Goal: Answer question/provide support: Share knowledge or assist other users

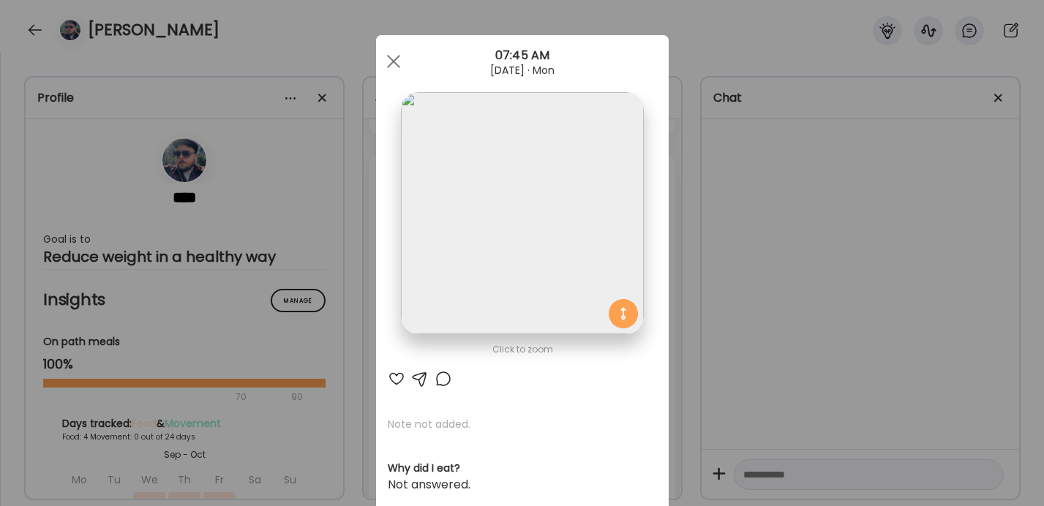
scroll to position [5312, 0]
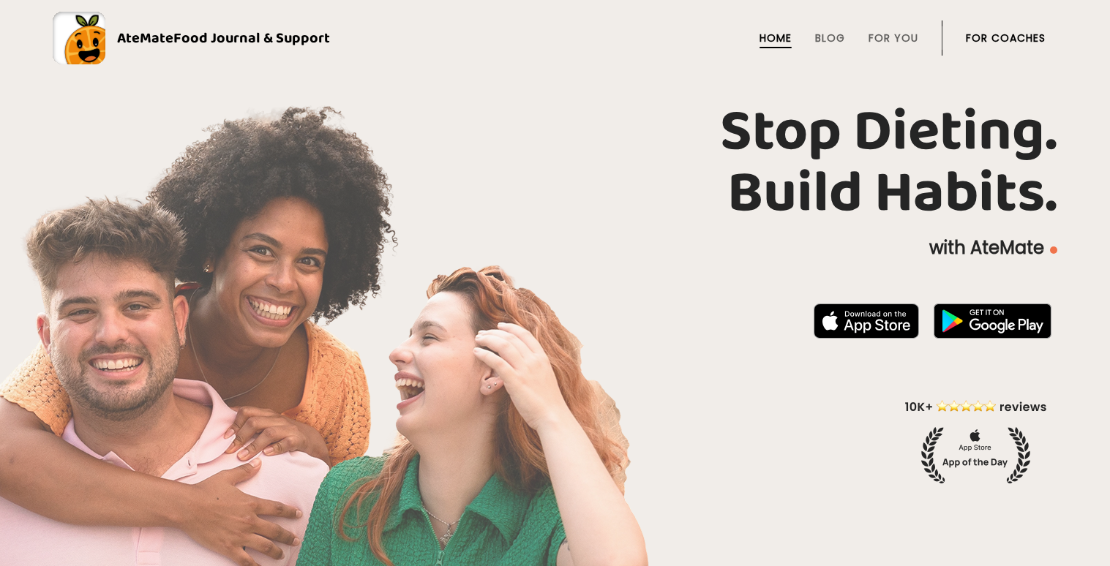
click at [998, 36] on link "For Coaches" at bounding box center [1005, 38] width 80 height 12
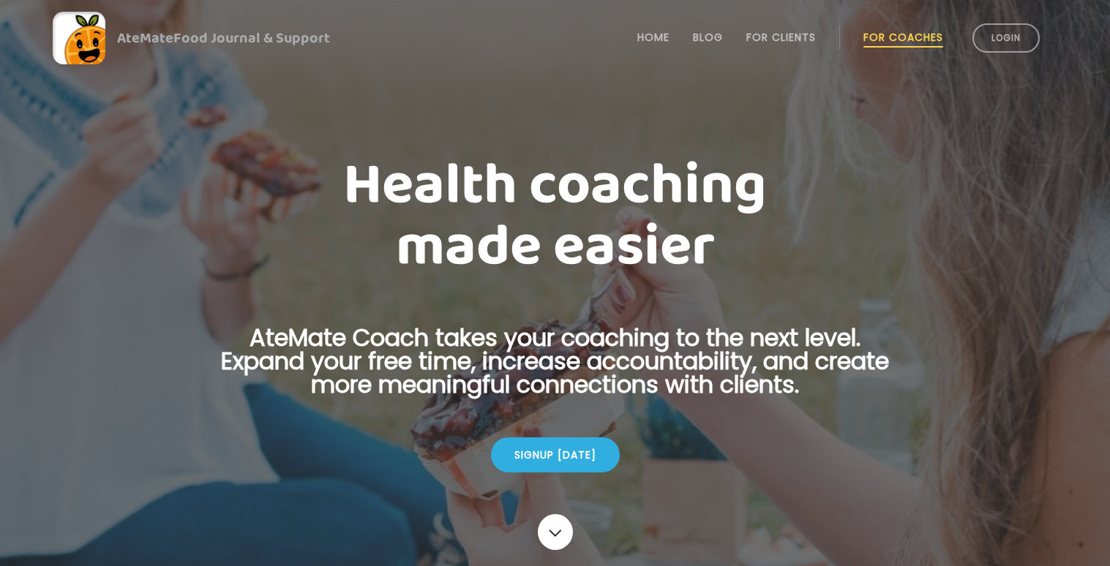
click at [999, 36] on link "Login" at bounding box center [1005, 37] width 67 height 29
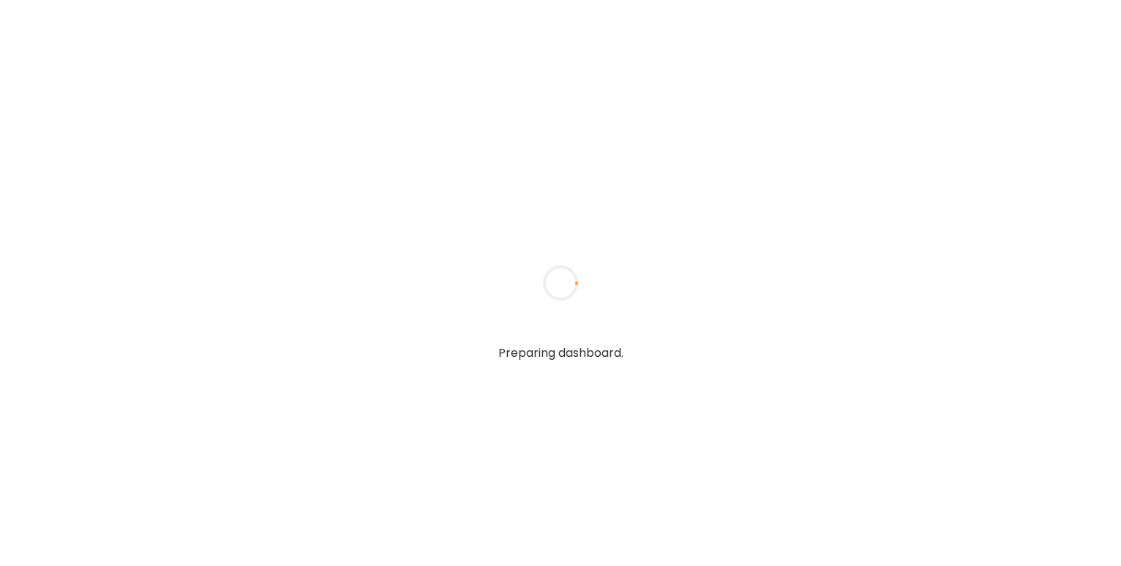
type input "**********"
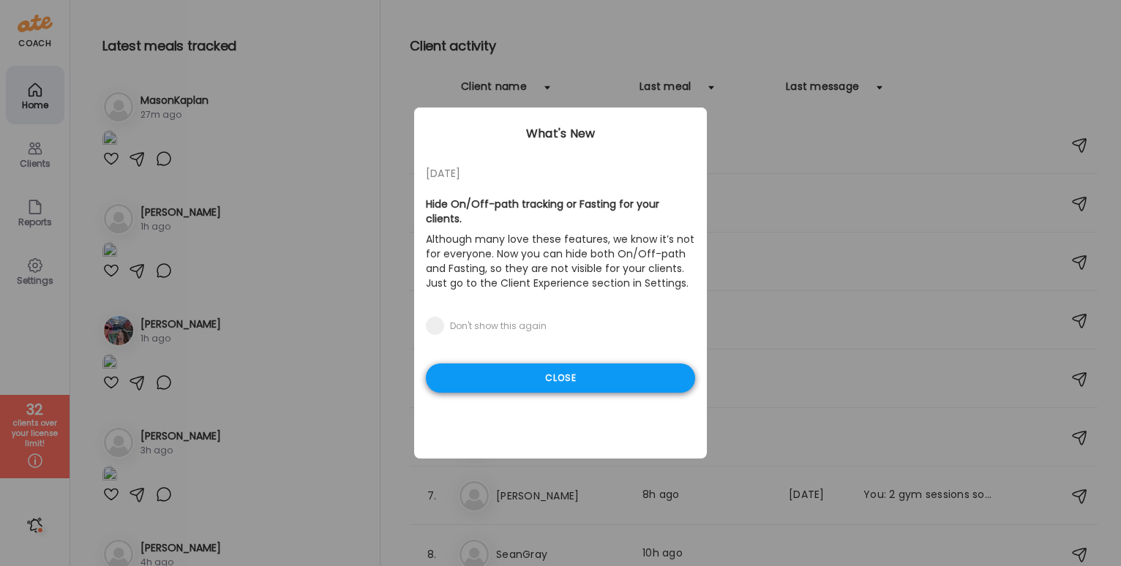
drag, startPoint x: 517, startPoint y: 377, endPoint x: 493, endPoint y: 347, distance: 38.5
click at [517, 377] on div "Close" at bounding box center [560, 378] width 269 height 29
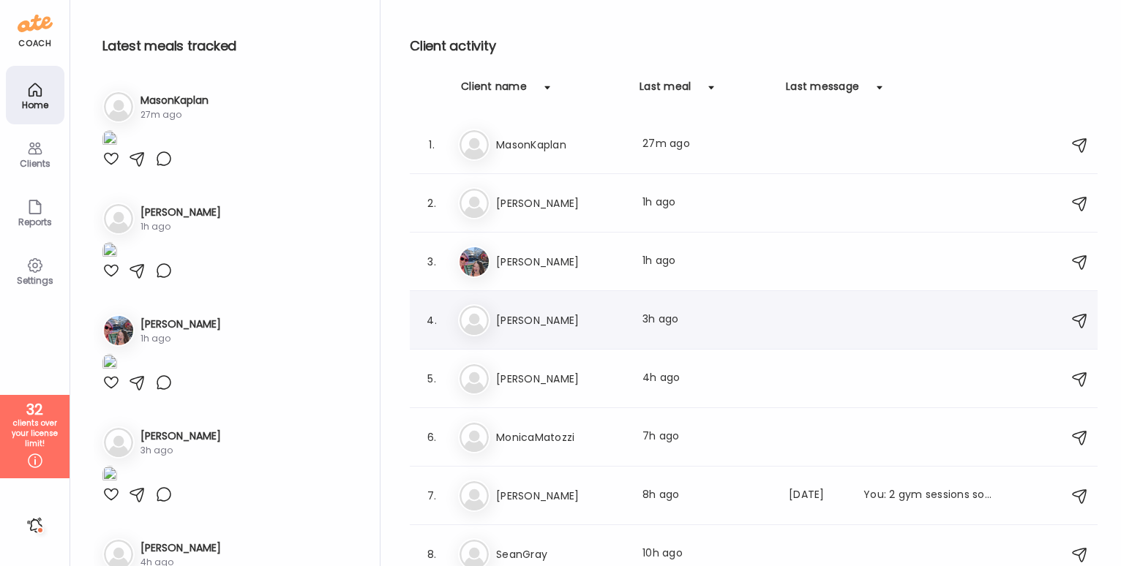
click at [492, 346] on div "4. Je Jess Last meal: 3h ago" at bounding box center [754, 320] width 688 height 59
click at [117, 150] on img at bounding box center [109, 140] width 15 height 20
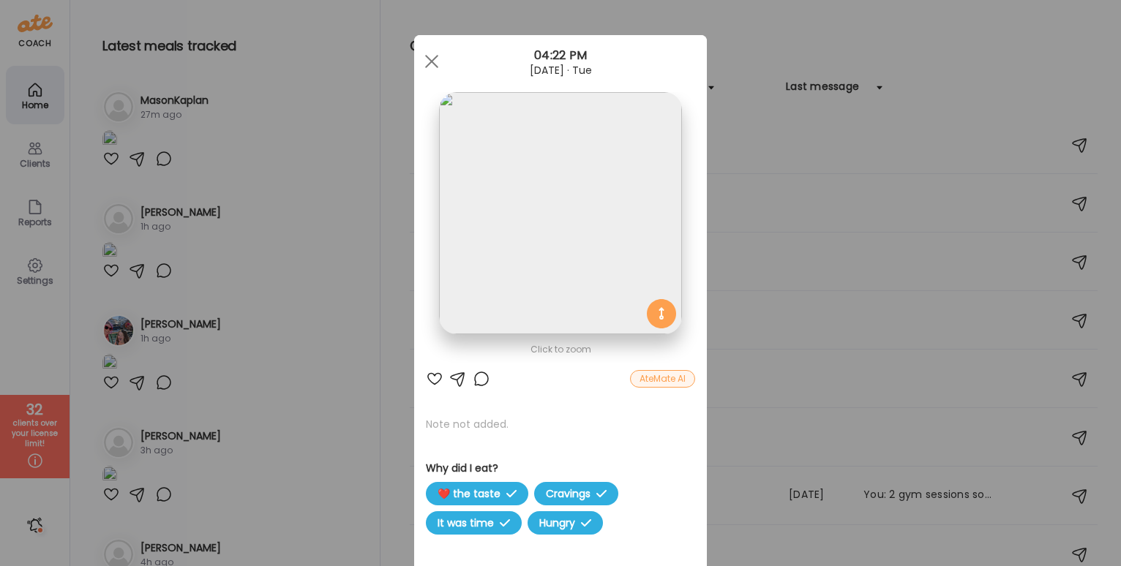
click at [480, 378] on div at bounding box center [482, 379] width 18 height 18
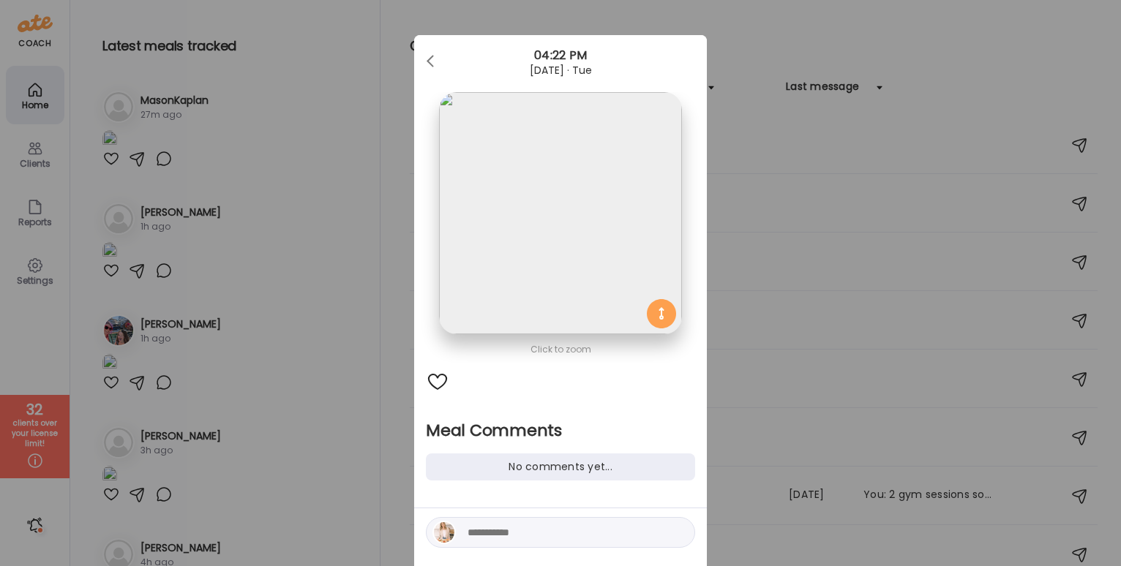
scroll to position [5, 0]
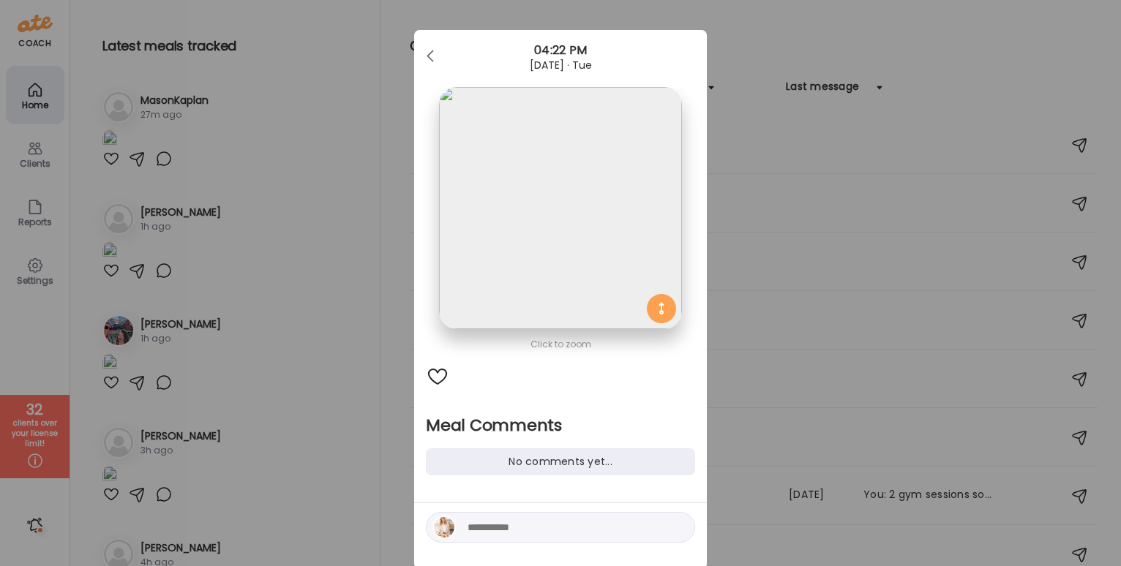
click at [601, 521] on textarea at bounding box center [565, 528] width 197 height 18
type textarea "**********"
click at [679, 528] on div at bounding box center [678, 527] width 20 height 20
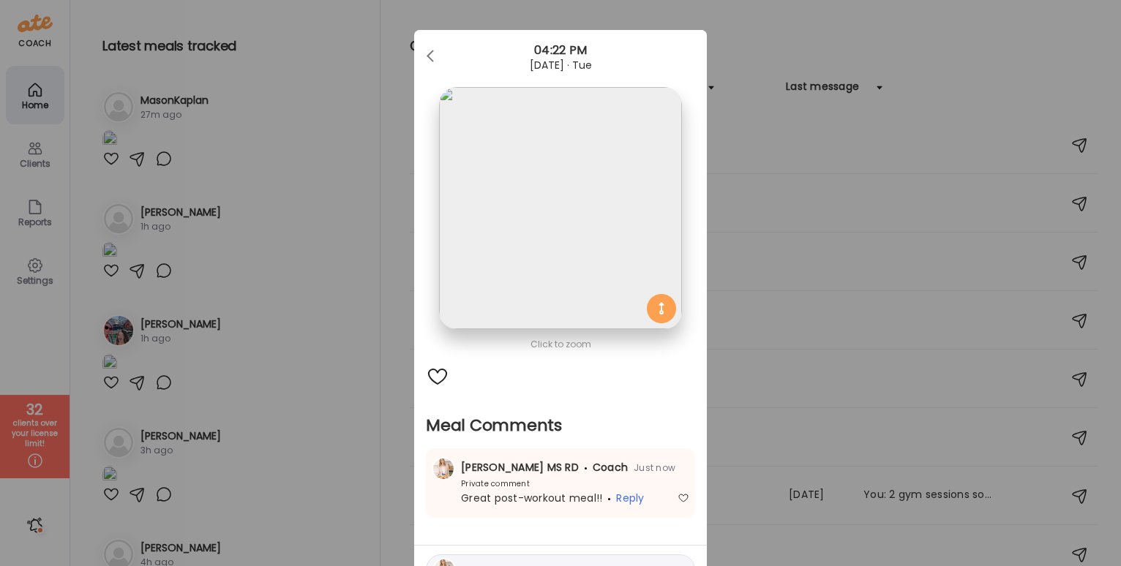
scroll to position [86, 0]
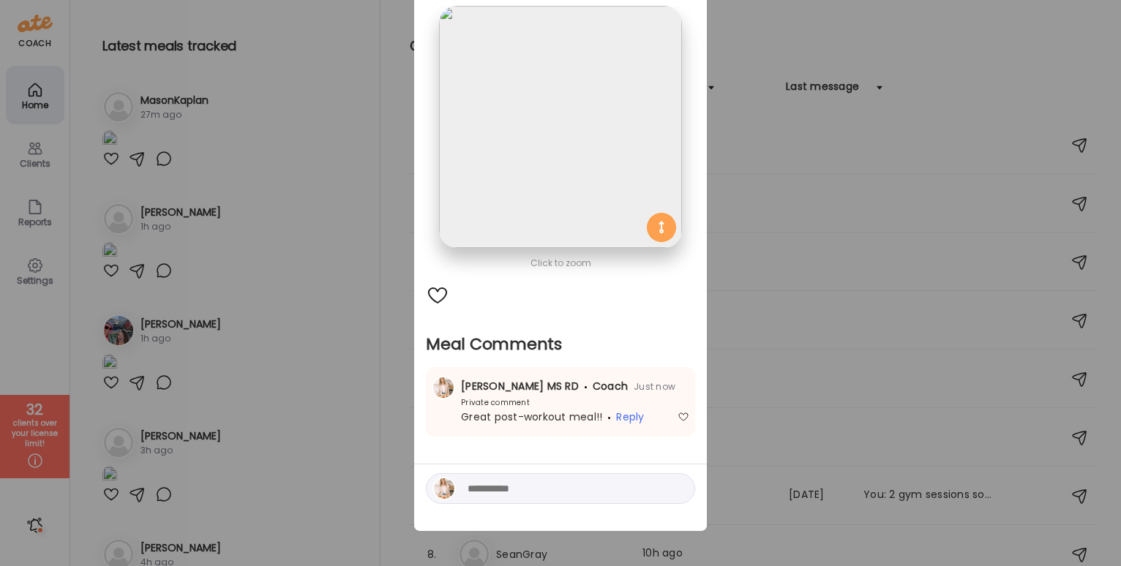
click at [809, 252] on div "Ate Coach Dashboard Wahoo! It’s official Take a moment to set up your Coach Pro…" at bounding box center [560, 283] width 1121 height 566
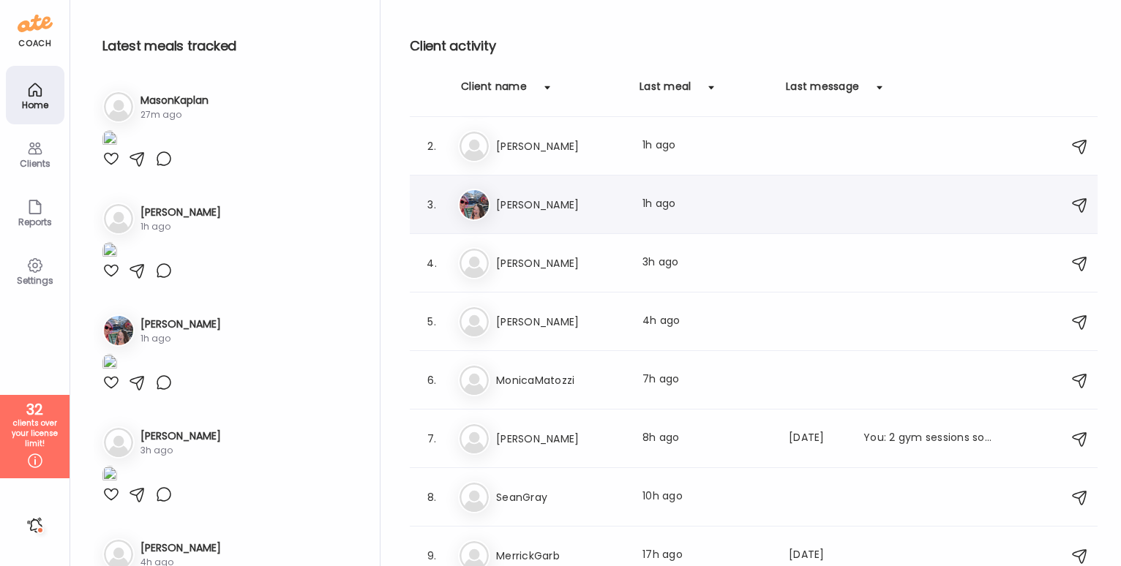
scroll to position [64, 0]
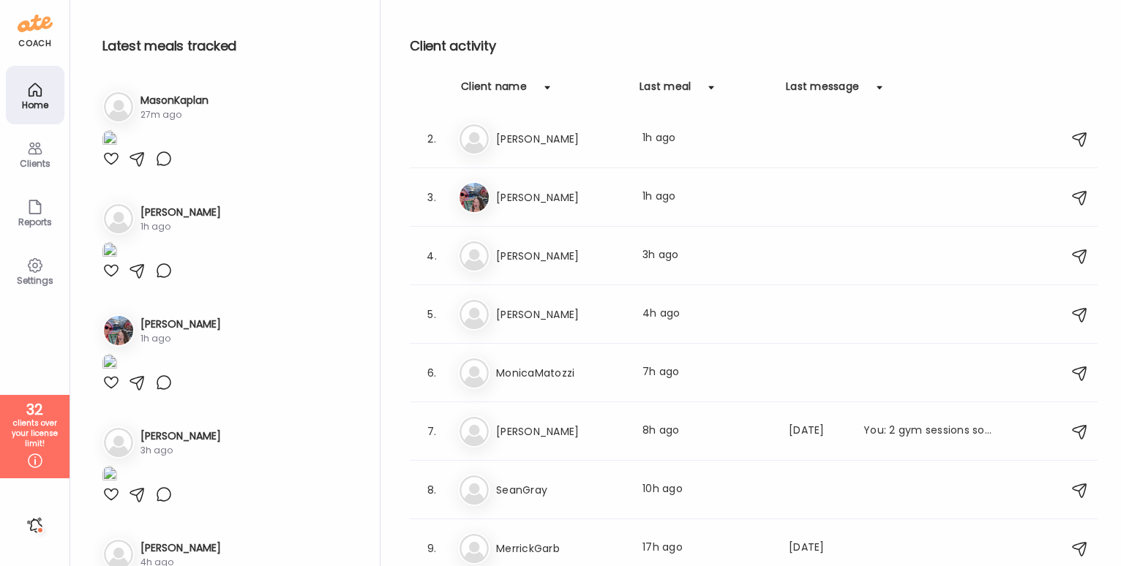
click at [570, 426] on h3 "[PERSON_NAME]" at bounding box center [560, 432] width 129 height 18
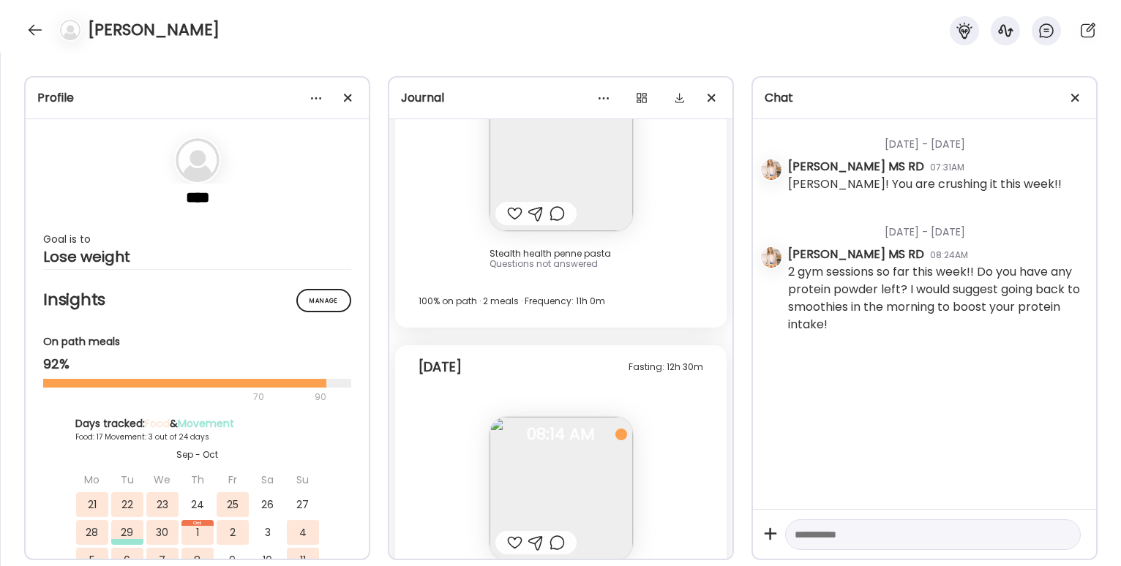
scroll to position [25054, 0]
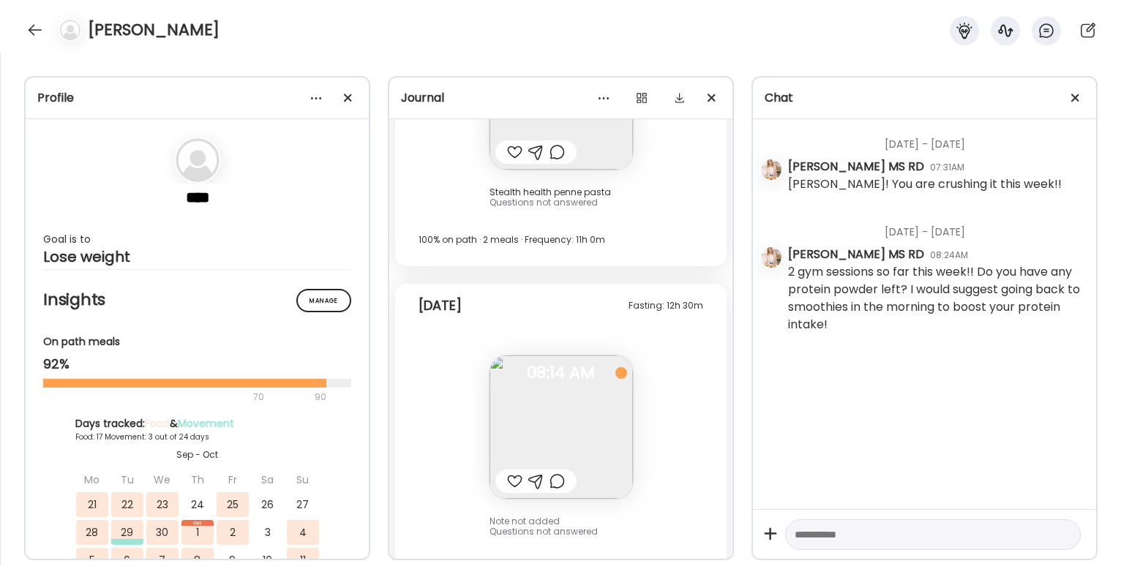
click at [573, 383] on img at bounding box center [560, 426] width 143 height 143
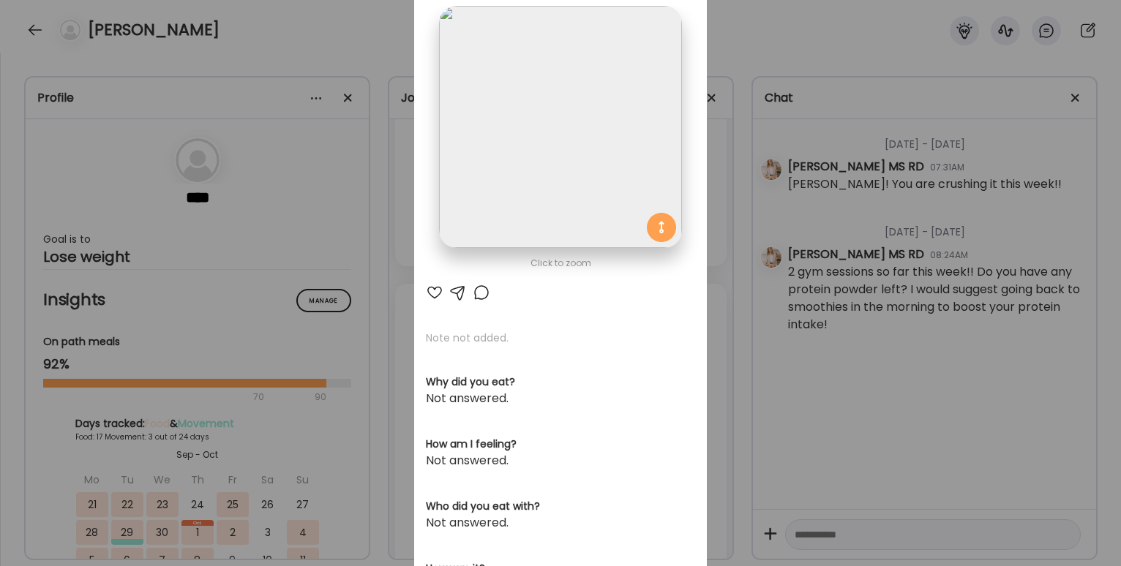
click at [779, 98] on div "Ate Coach Dashboard Wahoo! It’s official Take a moment to set up your Coach Pro…" at bounding box center [560, 283] width 1121 height 566
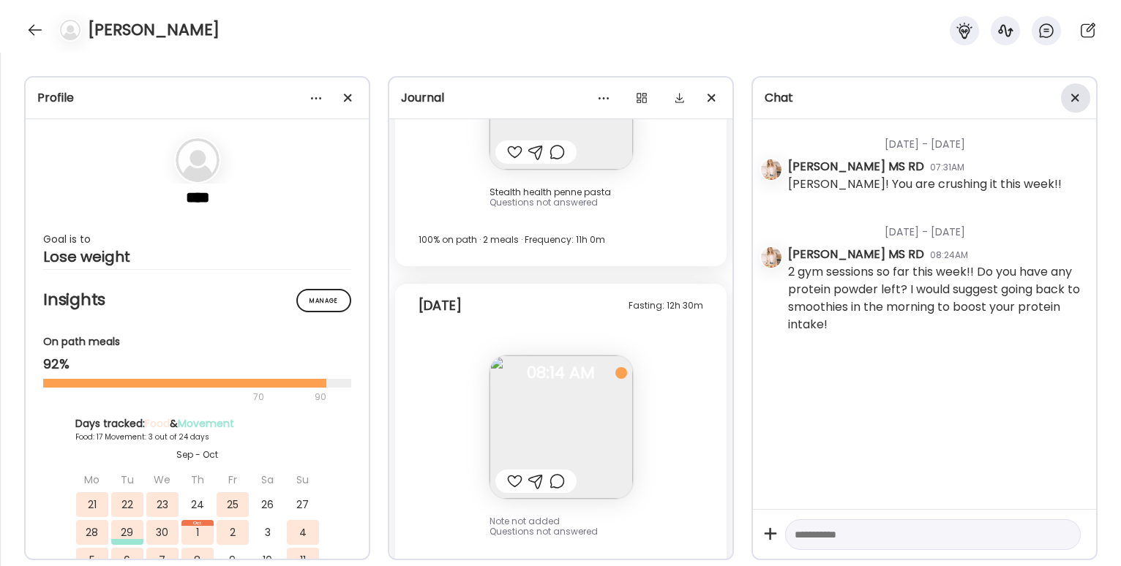
click at [1068, 104] on div at bounding box center [1075, 97] width 29 height 29
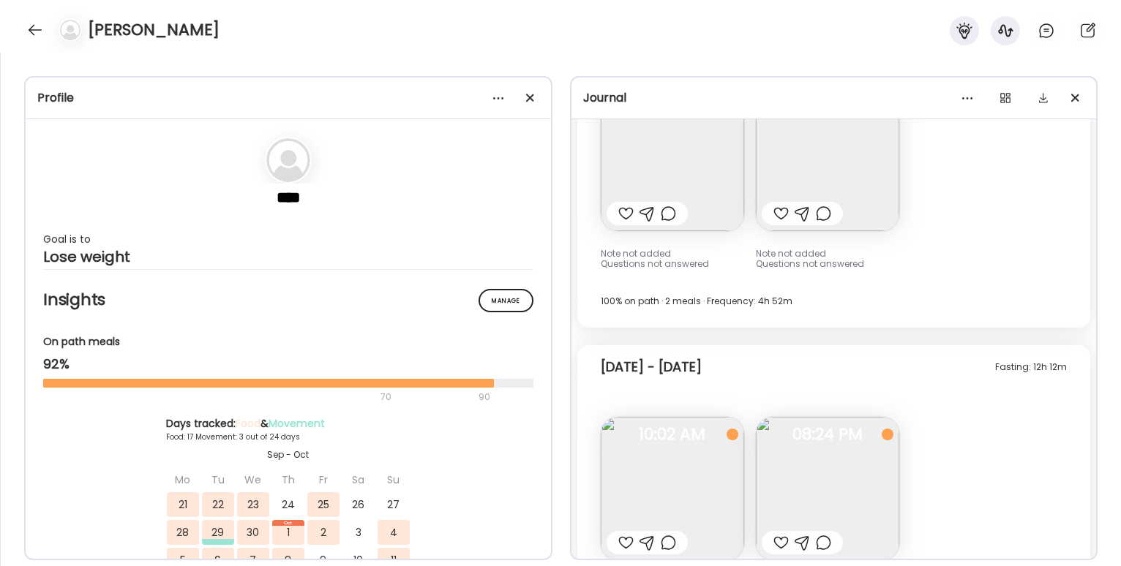
scroll to position [12464, 0]
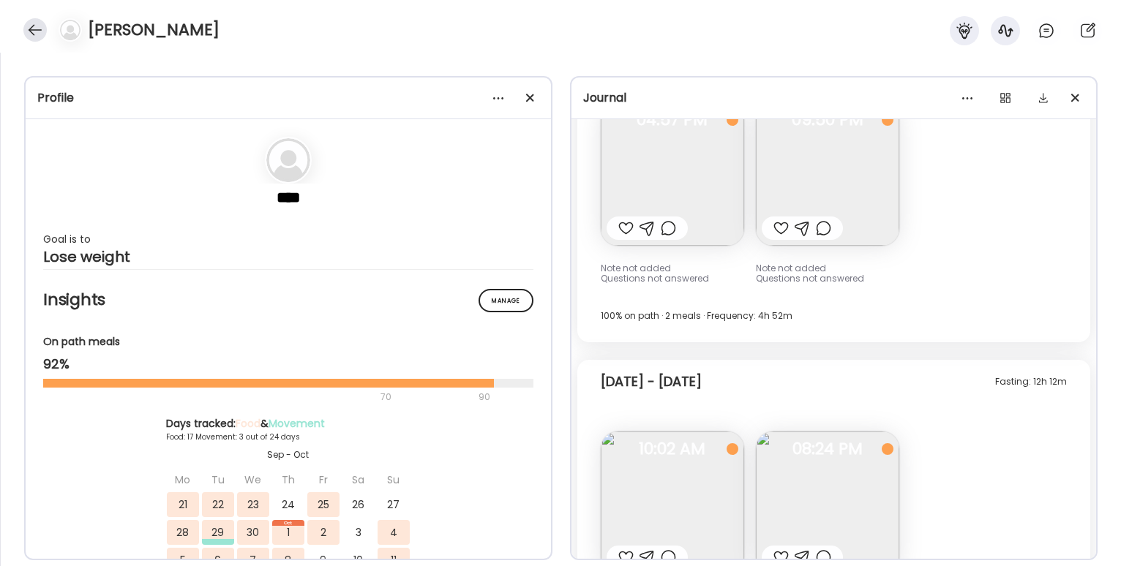
click at [38, 40] on div at bounding box center [34, 29] width 23 height 23
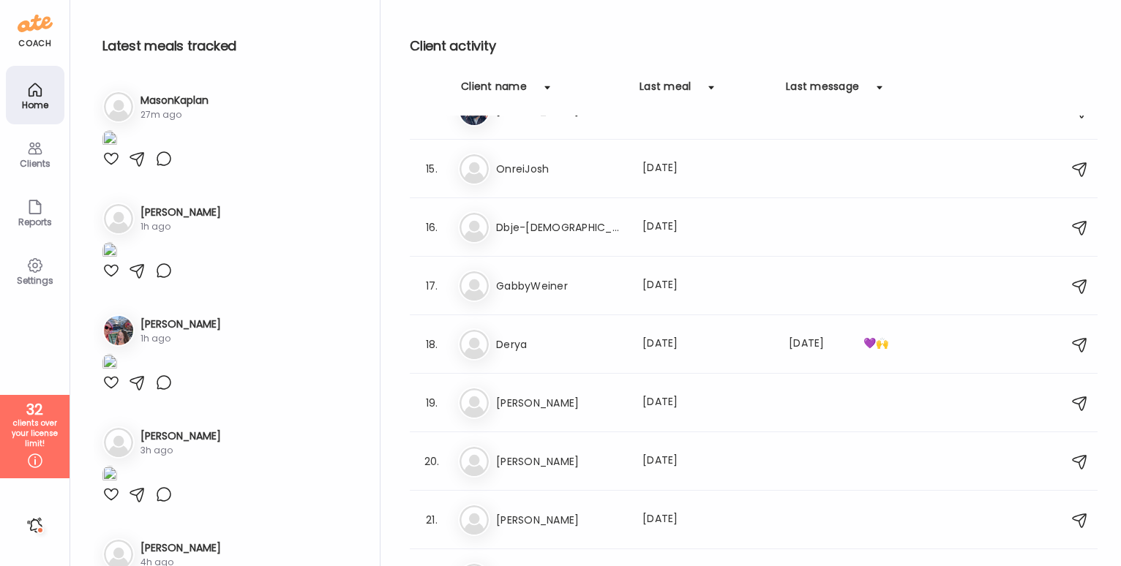
scroll to position [803, 0]
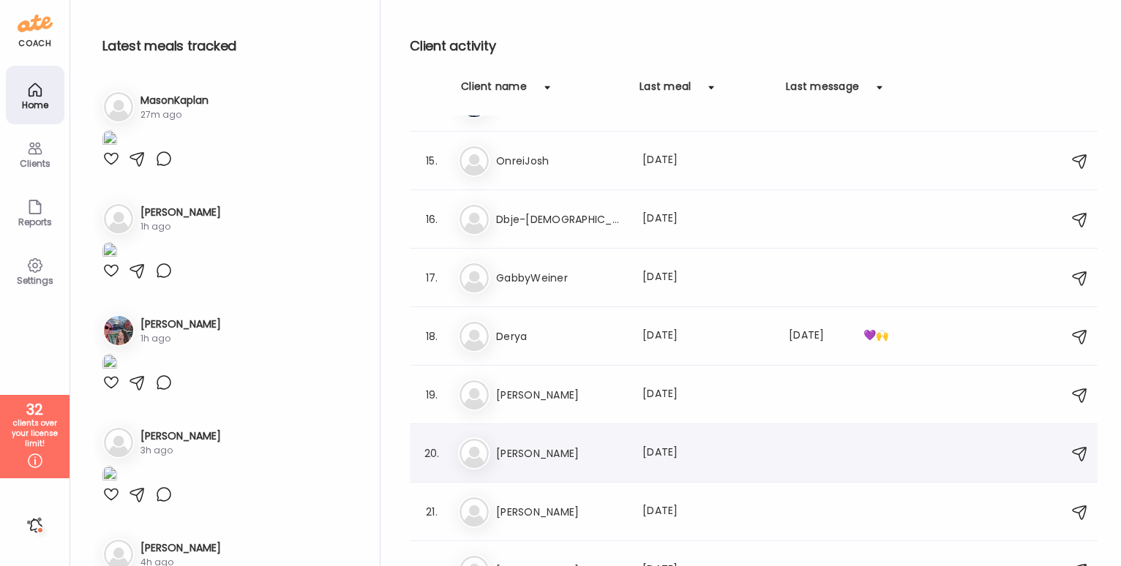
click at [598, 467] on div "Da Dan Last meal: 22d ago" at bounding box center [755, 453] width 595 height 32
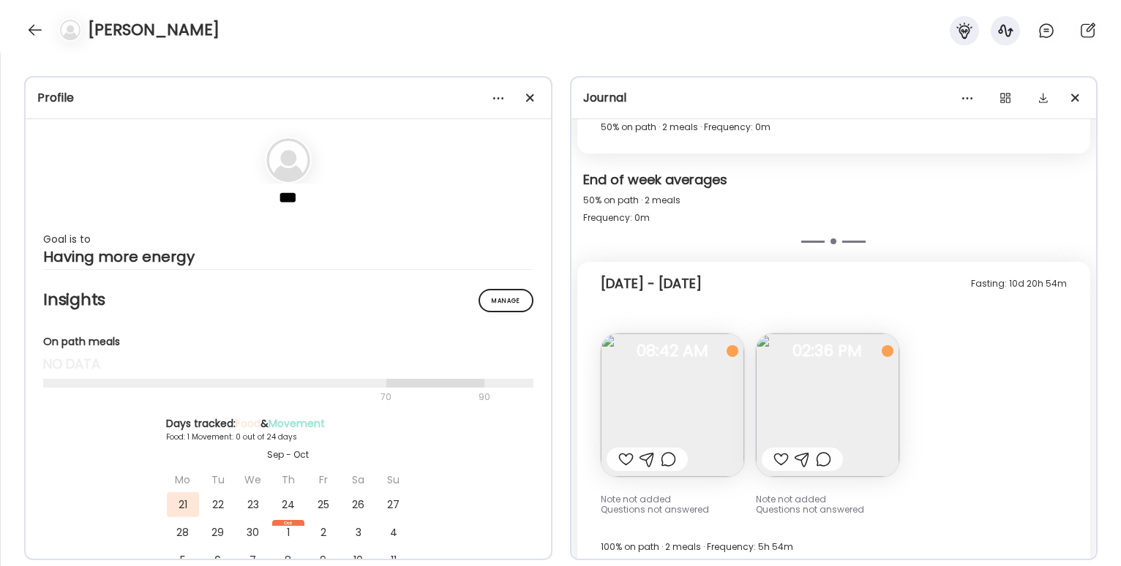
scroll to position [2104, 0]
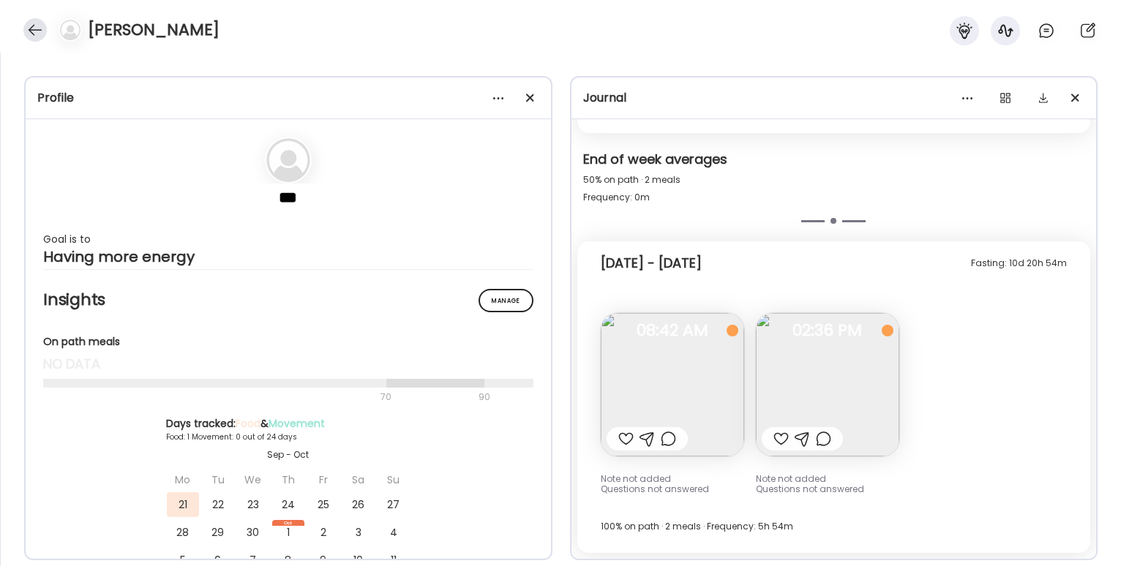
click at [36, 34] on div at bounding box center [34, 29] width 23 height 23
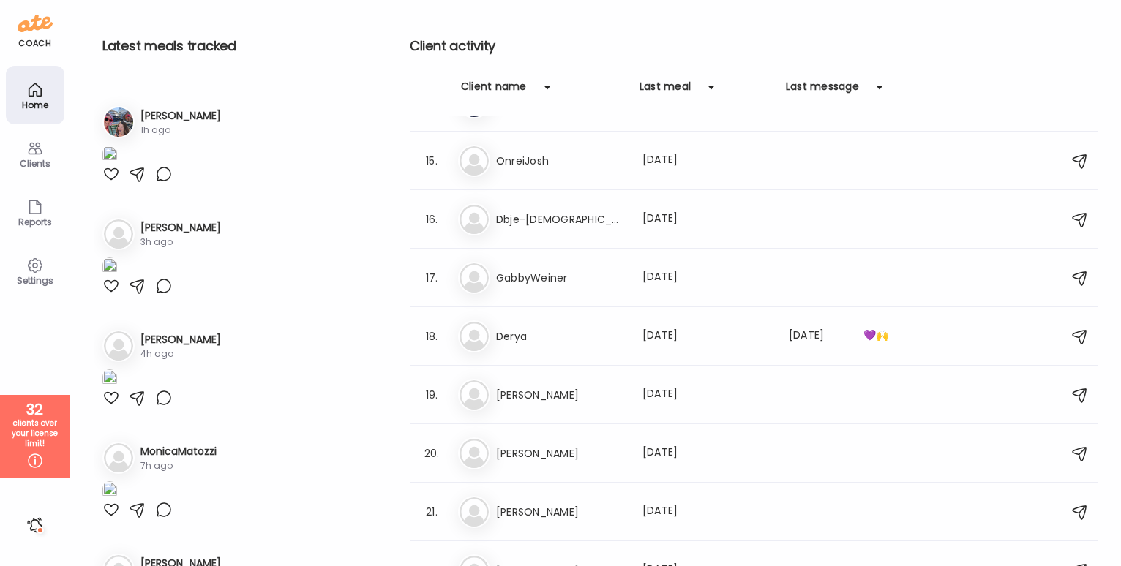
scroll to position [310, 0]
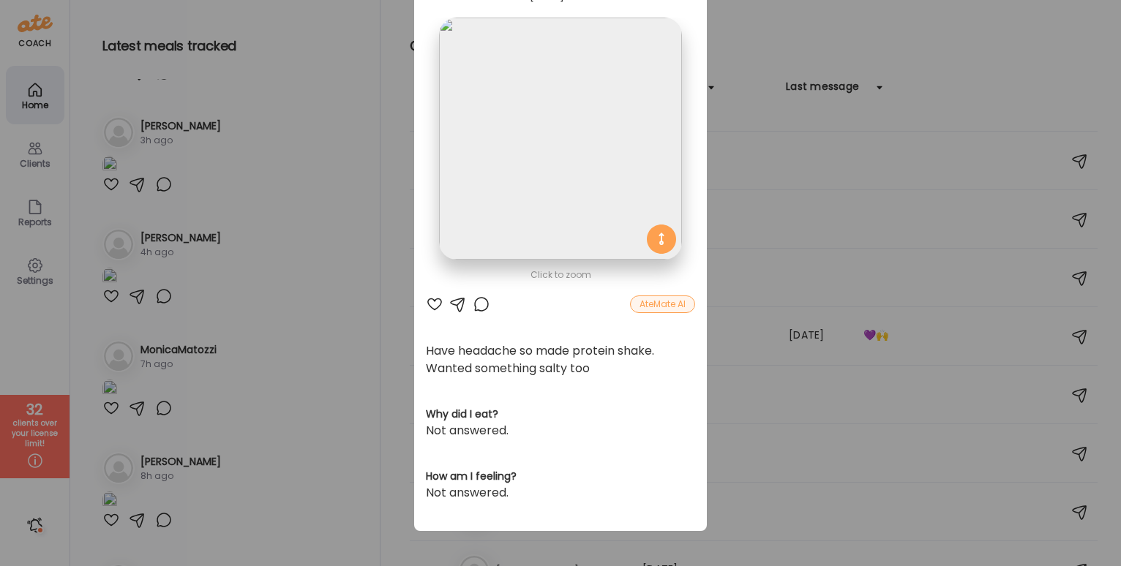
scroll to position [0, 0]
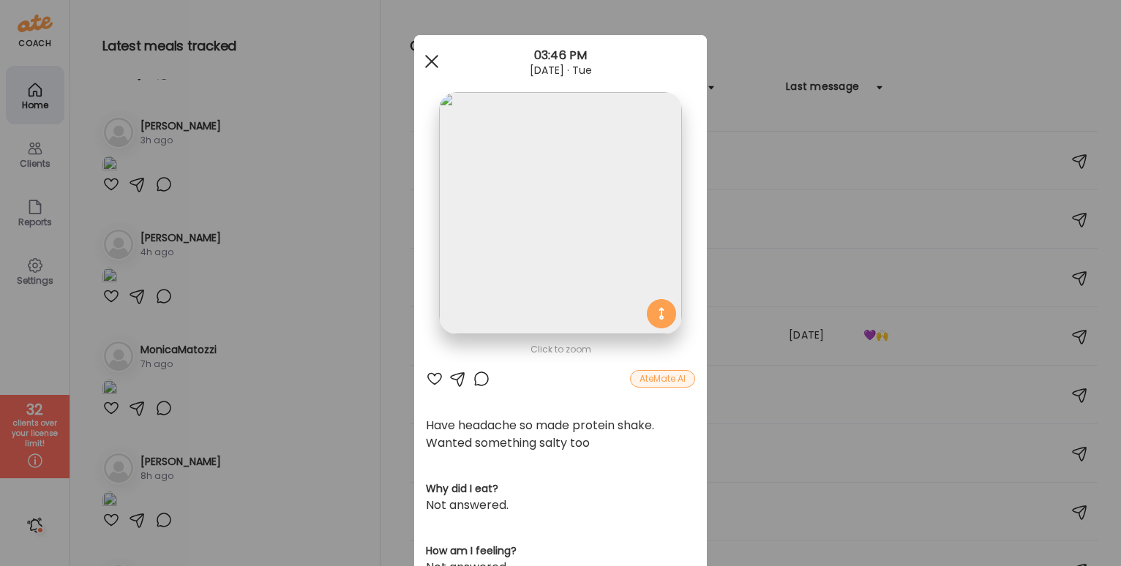
click at [426, 60] on span at bounding box center [431, 61] width 13 height 13
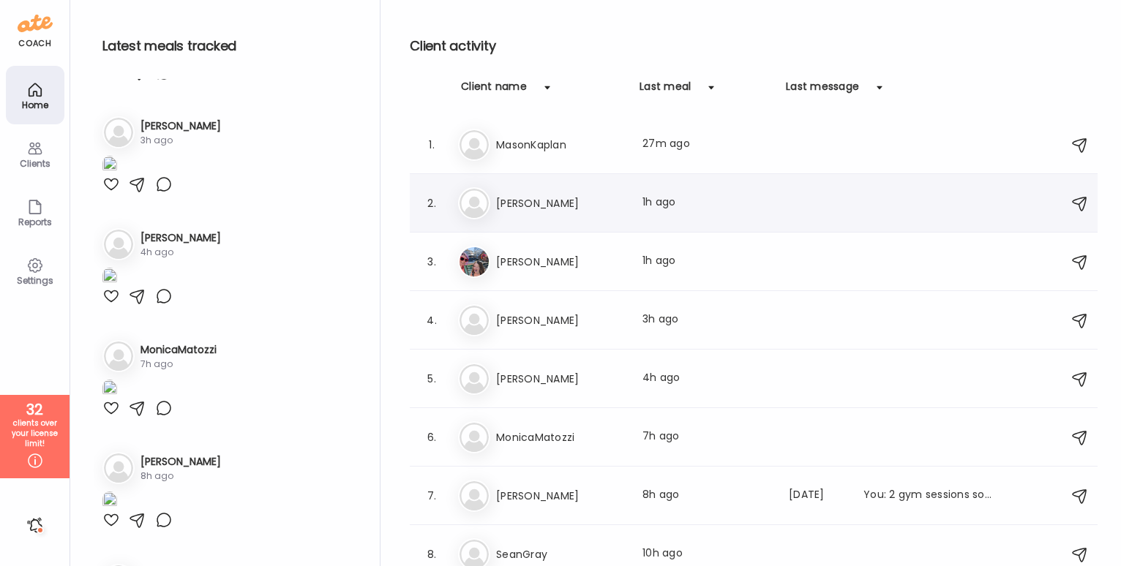
click at [572, 181] on div "2. Ka KaitlynnDeal Last meal: 1h ago" at bounding box center [754, 203] width 688 height 59
click at [581, 217] on div "Ka KaitlynnDeal Last meal: 1h ago" at bounding box center [755, 203] width 595 height 32
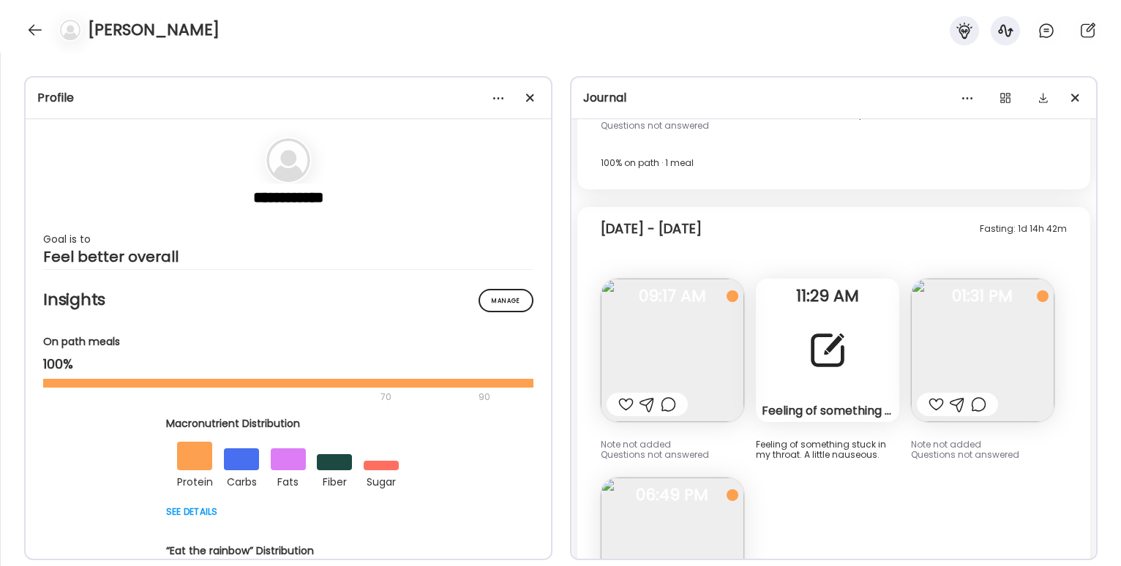
scroll to position [5476, 0]
